Goal: Task Accomplishment & Management: Use online tool/utility

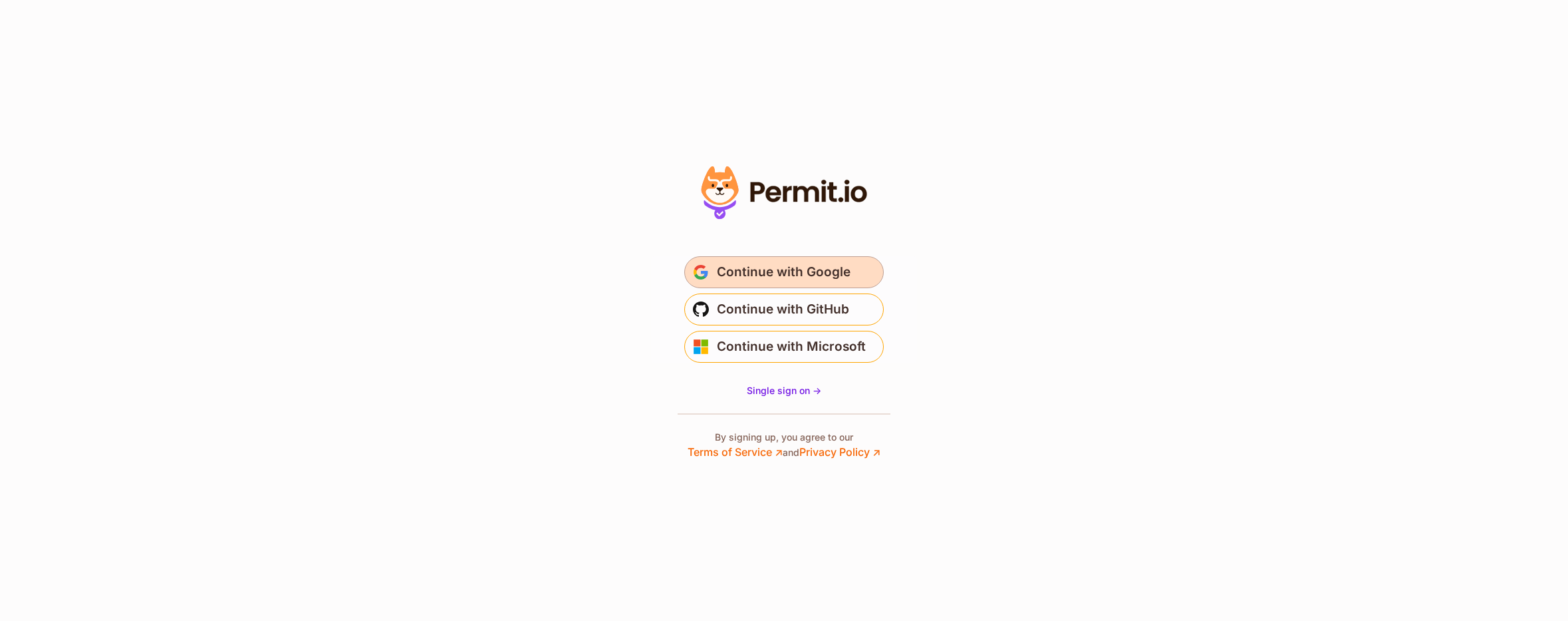
click at [834, 282] on span "Continue with Google" at bounding box center [783, 272] width 134 height 21
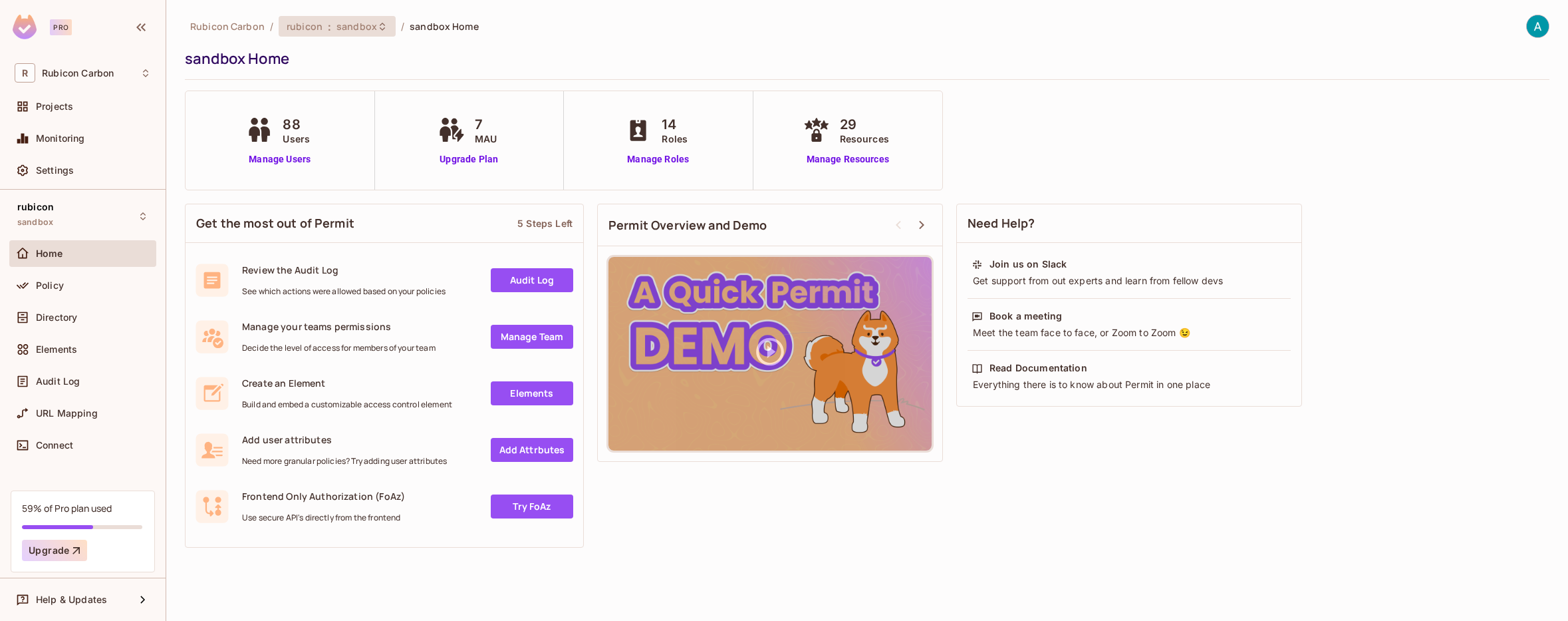
click at [357, 29] on span "sandbox" at bounding box center [356, 25] width 40 height 12
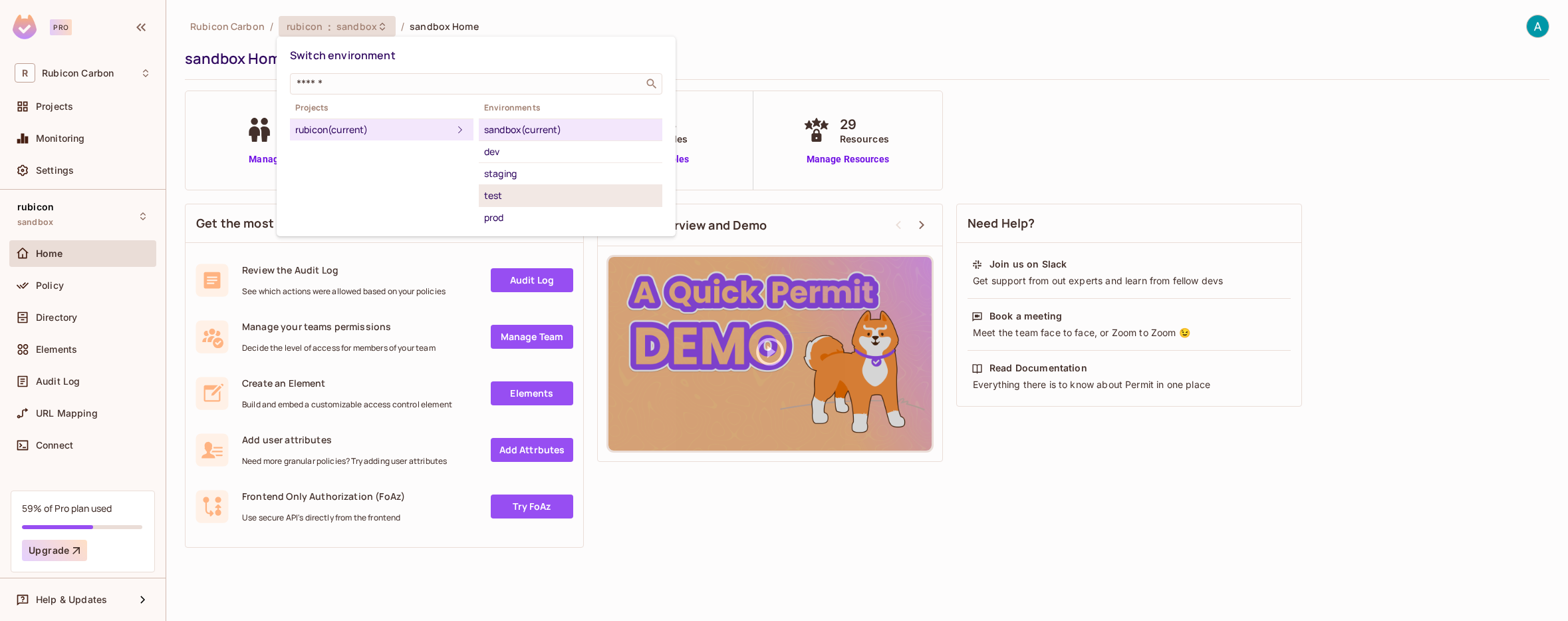
click at [512, 199] on div "test" at bounding box center [571, 195] width 173 height 16
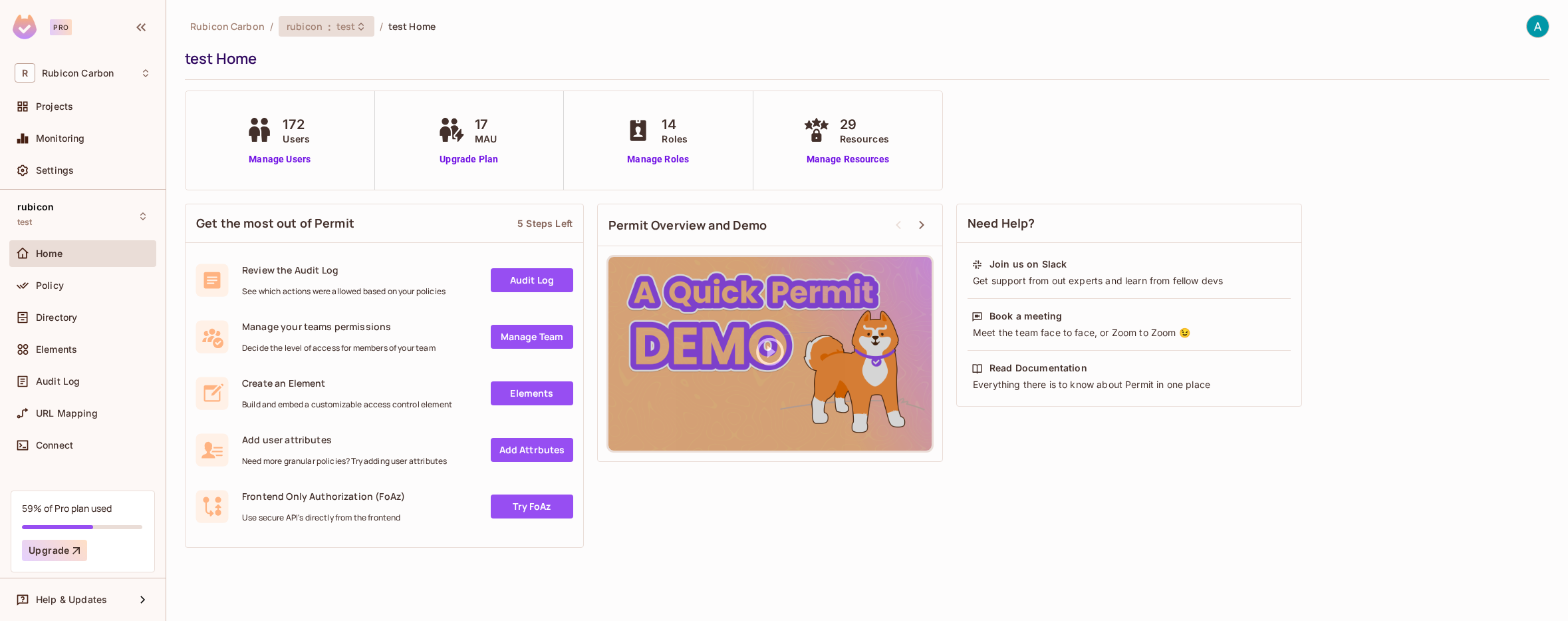
click at [355, 30] on icon at bounding box center [360, 26] width 11 height 11
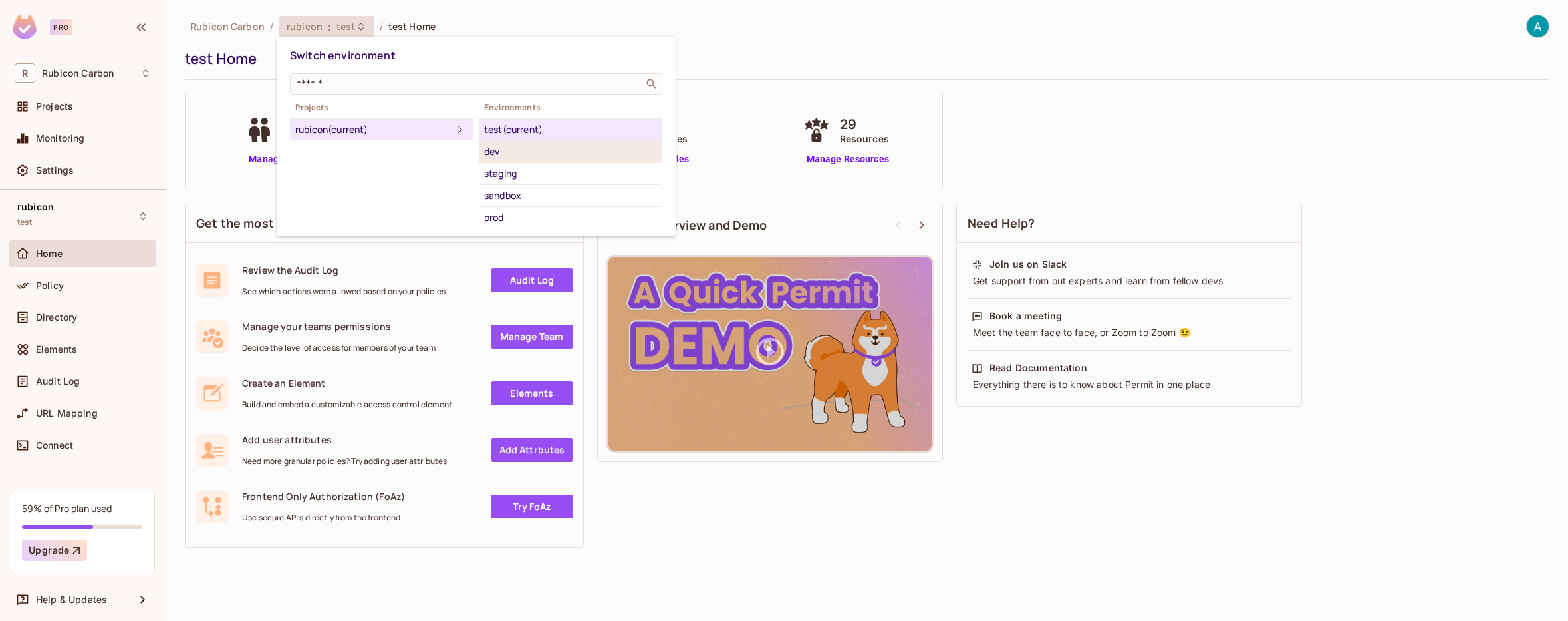
click at [486, 152] on div "dev" at bounding box center [571, 151] width 173 height 16
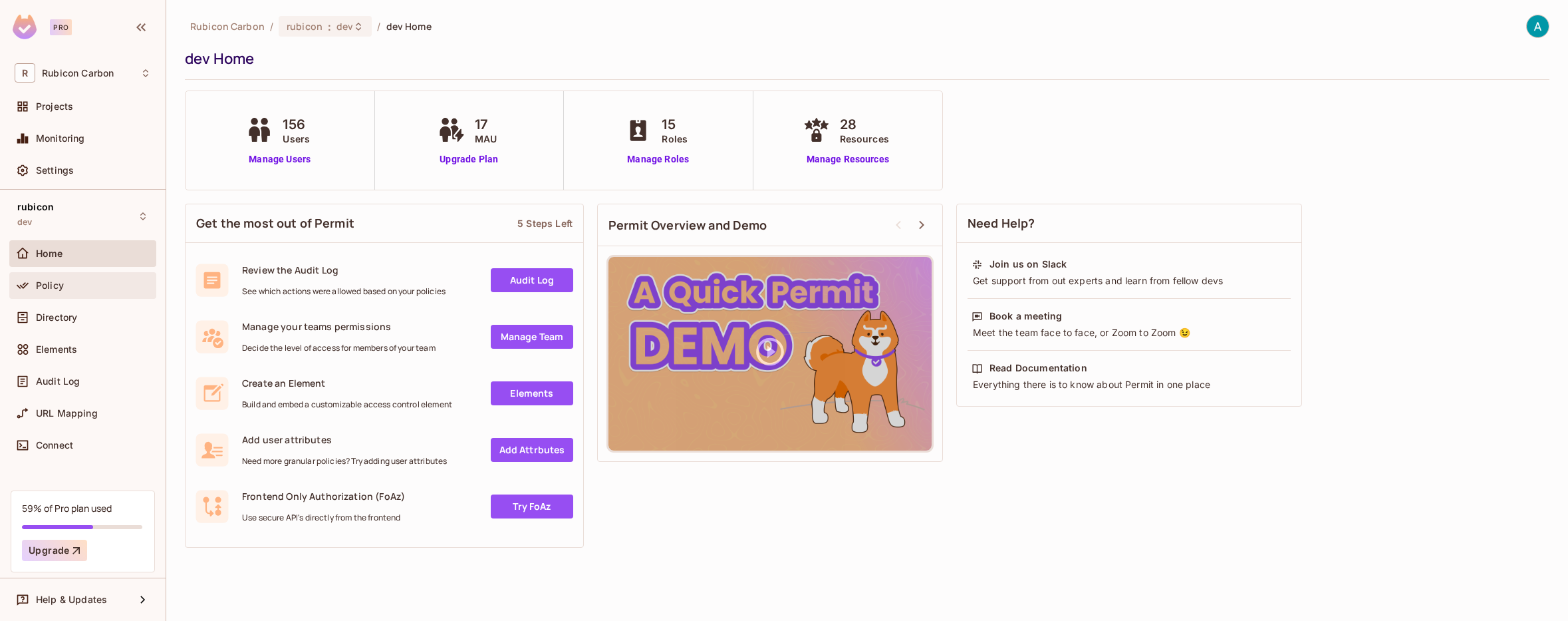
click at [63, 287] on div "Policy" at bounding box center [94, 285] width 115 height 11
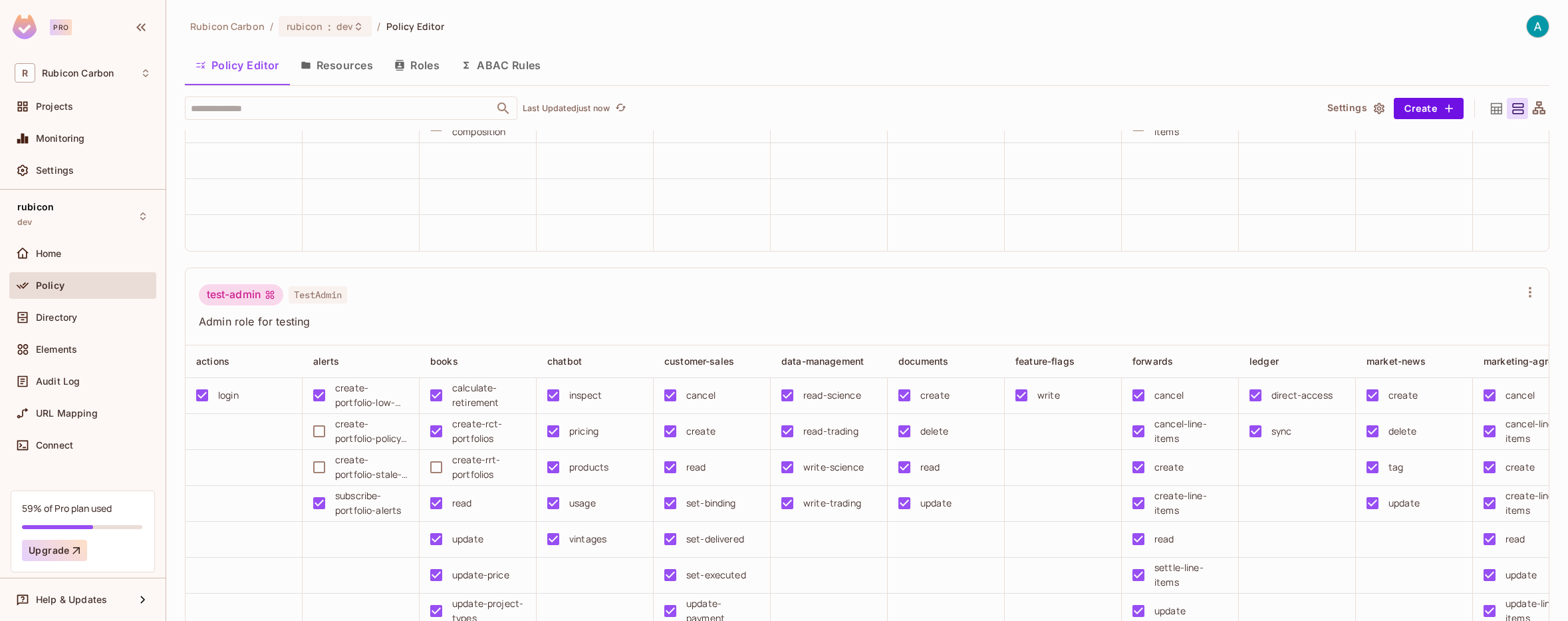
scroll to position [5827, 0]
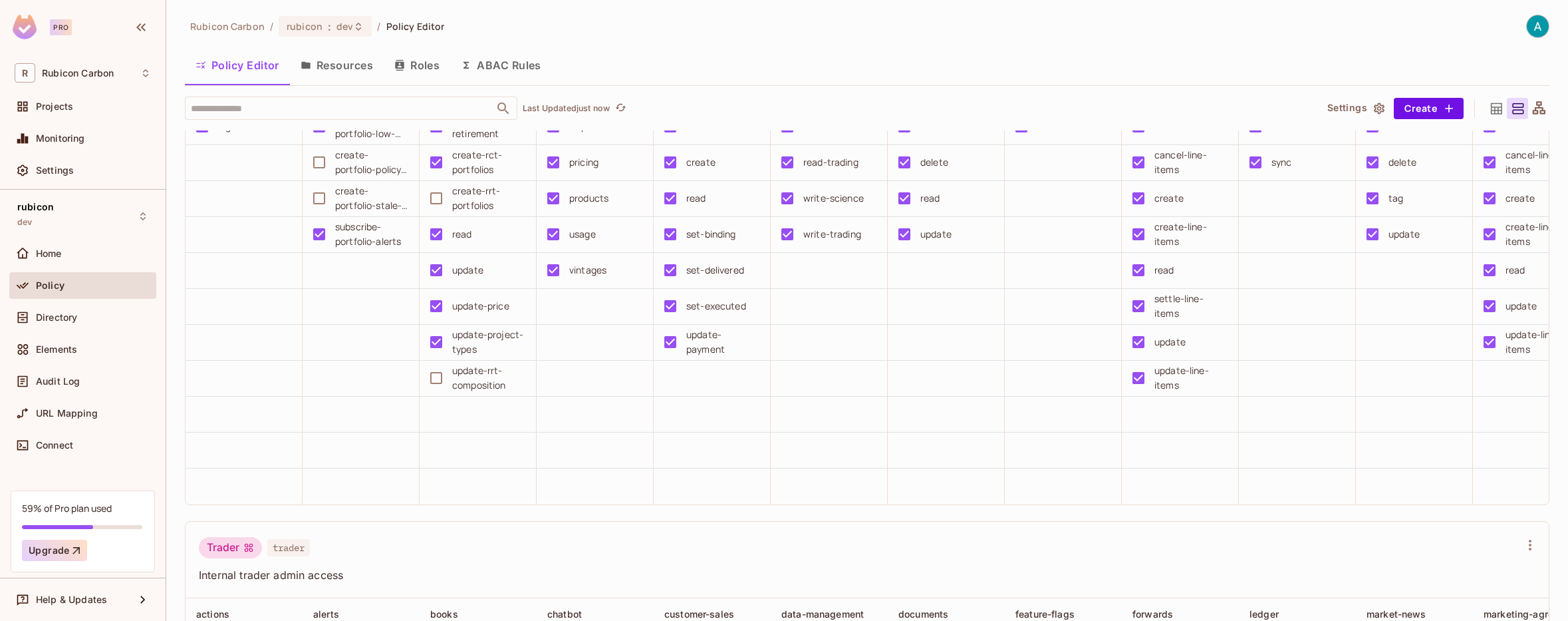
click at [1051, 468] on td at bounding box center [1063, 450] width 117 height 36
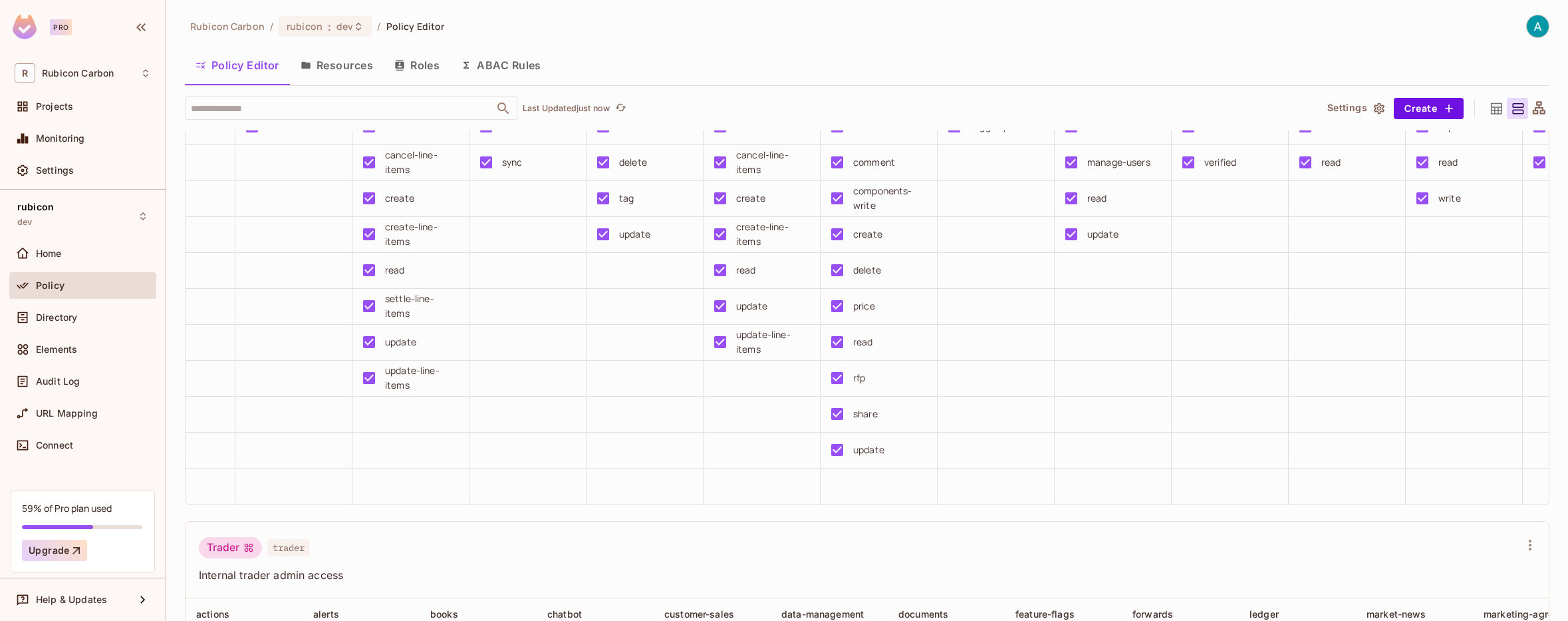
scroll to position [0, 771]
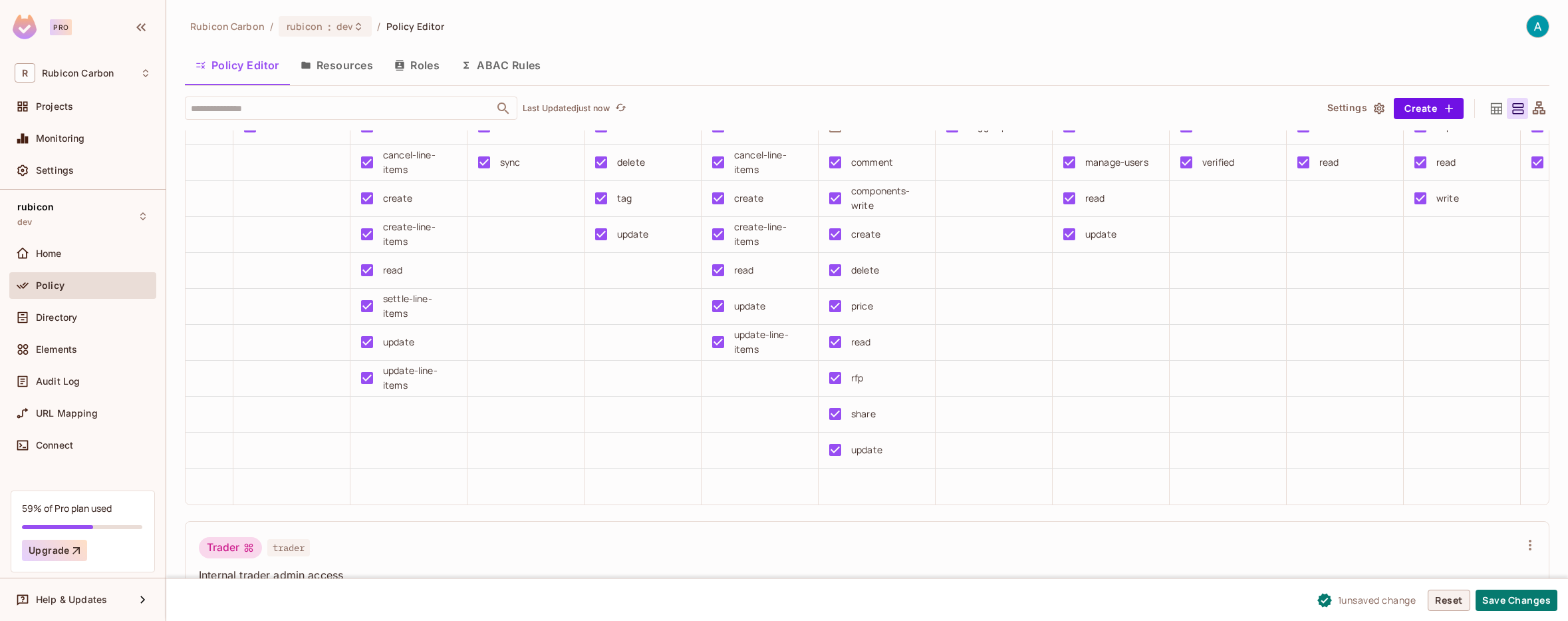
drag, startPoint x: 1506, startPoint y: 593, endPoint x: 1467, endPoint y: 596, distance: 39.1
click at [1506, 593] on button "Save Changes" at bounding box center [1516, 600] width 82 height 21
